Goal: Navigation & Orientation: Find specific page/section

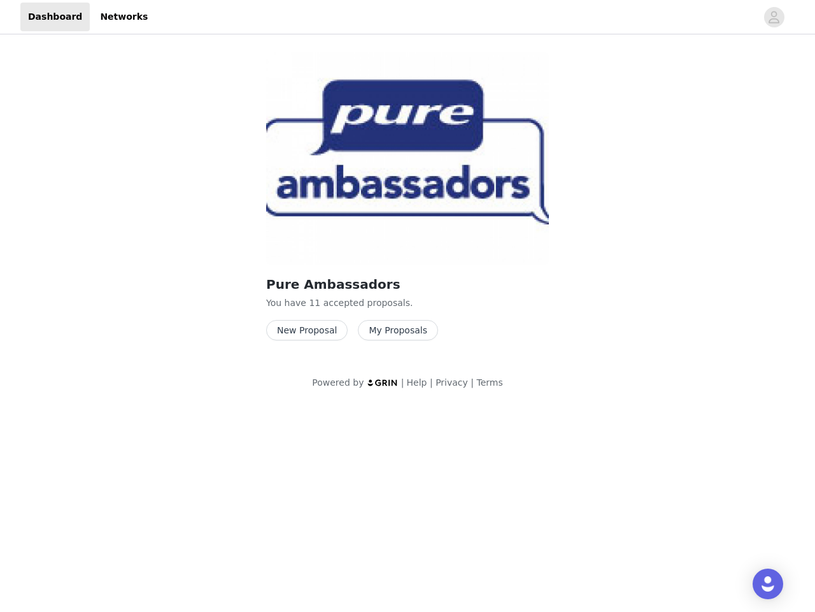
click at [408, 202] on img at bounding box center [407, 158] width 283 height 212
click at [408, 17] on div at bounding box center [455, 17] width 601 height 29
click at [775, 17] on icon "avatar" at bounding box center [774, 17] width 12 height 20
click at [304, 330] on body "Dashboard Networks Pure Ambassadors You have 11 accepted proposal s . New Propo…" at bounding box center [407, 306] width 815 height 612
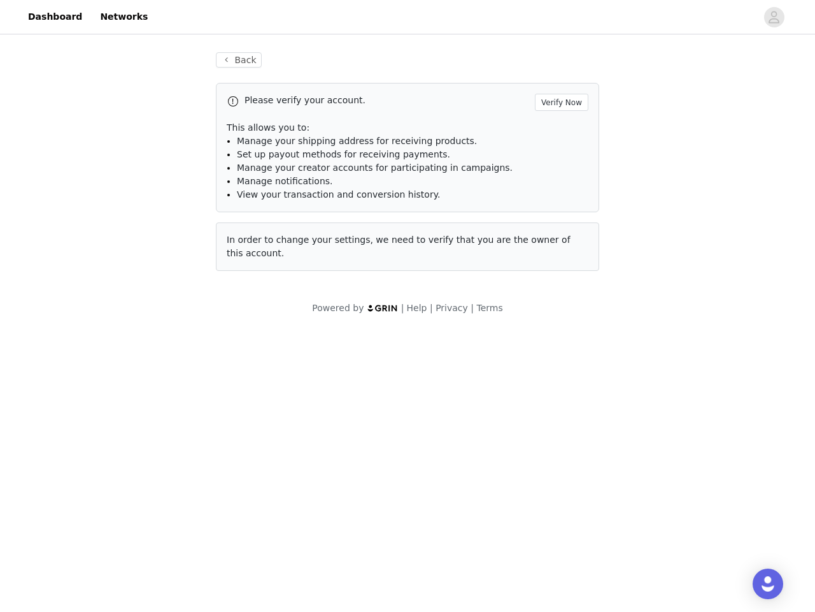
click at [390, 330] on body "Dashboard Networks Back Please verify your account. Verify Now This allows you …" at bounding box center [407, 306] width 815 height 612
click at [768, 583] on img "Open Intercom Messenger" at bounding box center [768, 583] width 15 height 15
